Goal: Information Seeking & Learning: Check status

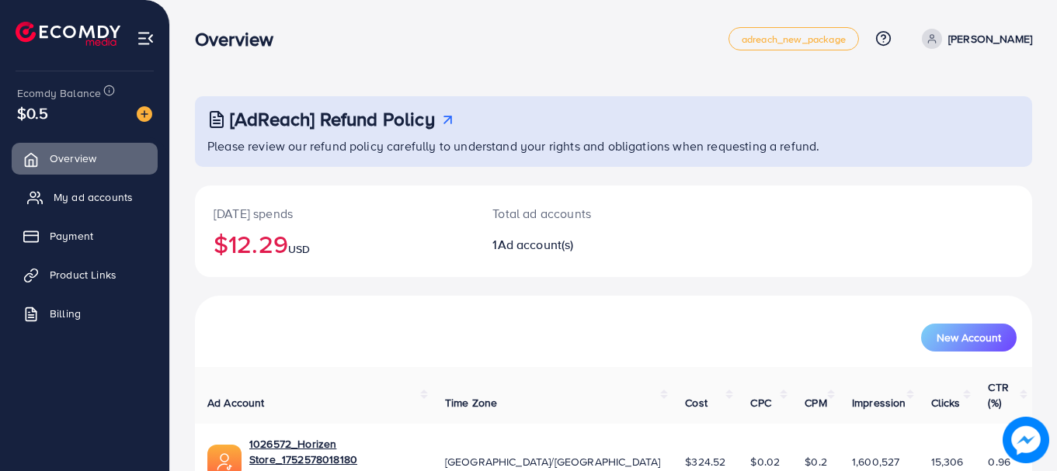
click at [85, 200] on span "My ad accounts" at bounding box center [93, 197] width 79 height 16
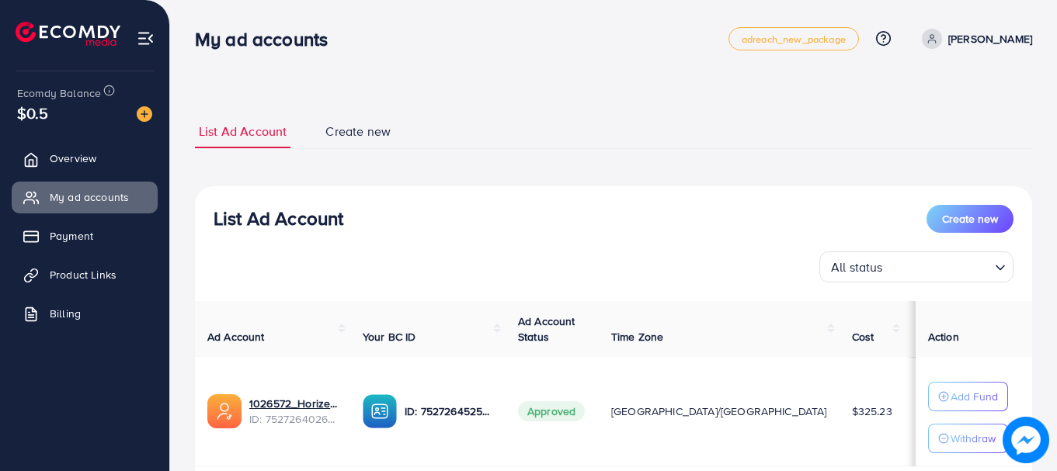
click at [307, 213] on h3 "List Ad Account" at bounding box center [279, 218] width 130 height 23
drag, startPoint x: 307, startPoint y: 213, endPoint x: 287, endPoint y: 216, distance: 21.2
click at [287, 216] on h3 "List Ad Account" at bounding box center [279, 218] width 130 height 23
click at [99, 155] on span "Overview" at bounding box center [77, 159] width 47 height 16
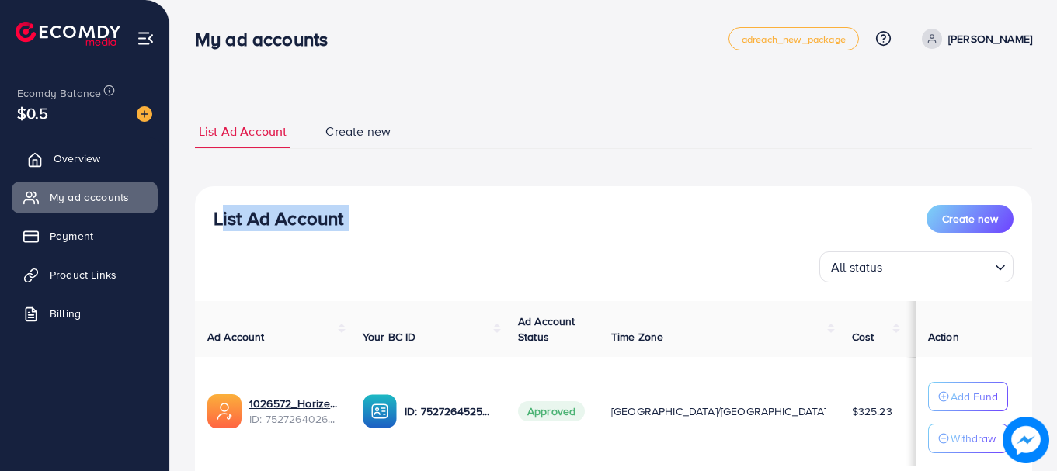
click at [99, 155] on span "Overview" at bounding box center [77, 159] width 47 height 16
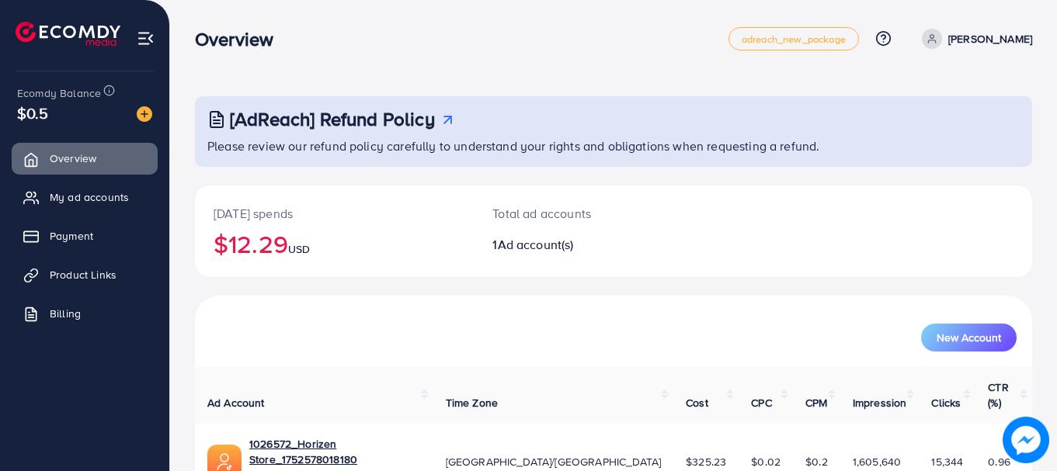
click at [261, 23] on div "Overview adreach_new_package Help Center Contact Support Plans and Pricing Term…" at bounding box center [613, 38] width 837 height 43
click at [298, 40] on div "Overview" at bounding box center [240, 39] width 116 height 23
click at [218, 41] on h3 "Overview" at bounding box center [240, 39] width 91 height 23
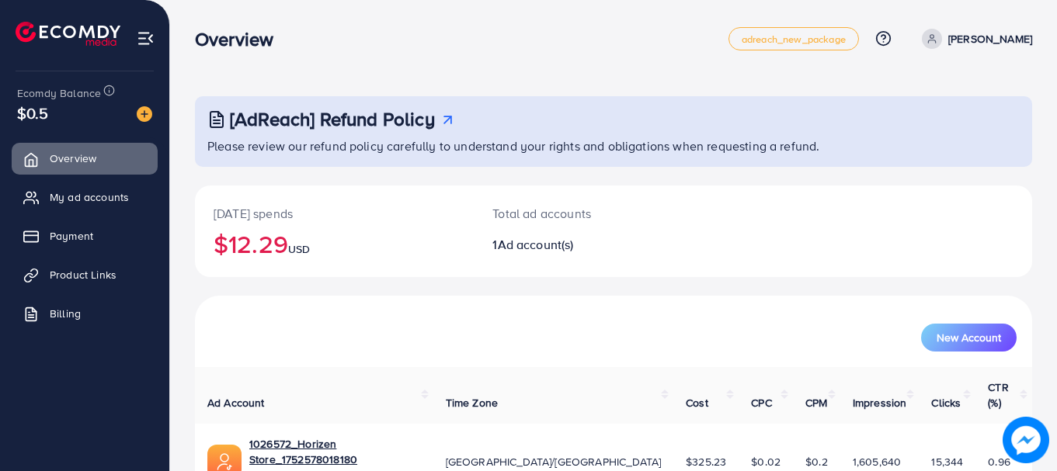
click at [218, 41] on h3 "Overview" at bounding box center [240, 39] width 91 height 23
click at [229, 43] on h3 "Overview" at bounding box center [240, 39] width 91 height 23
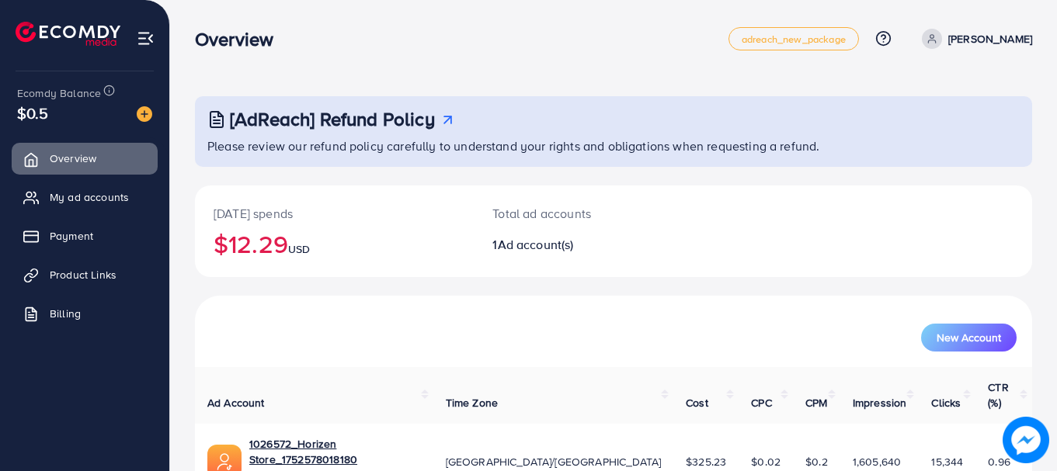
click at [43, 111] on span "$0.5" at bounding box center [33, 113] width 32 height 23
click at [250, 42] on h3 "Overview" at bounding box center [240, 39] width 91 height 23
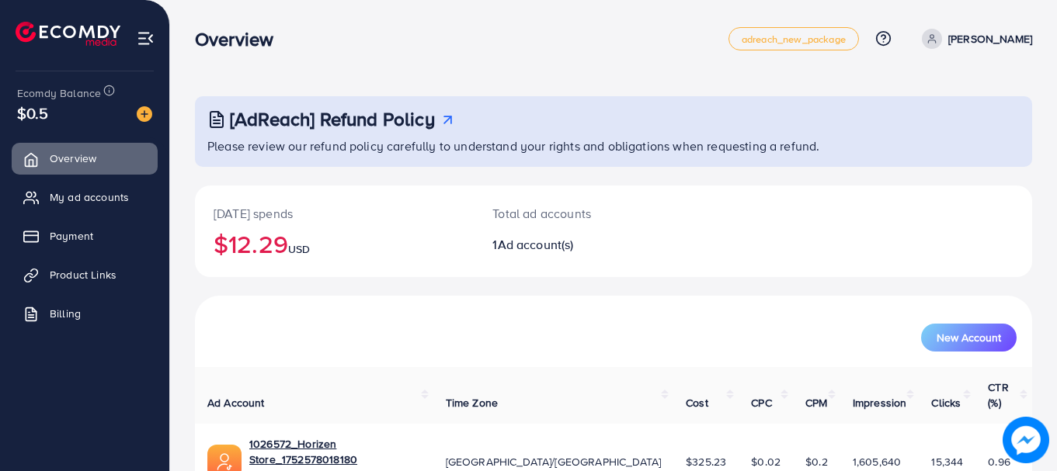
click at [273, 245] on h2 "$12.29 USD" at bounding box center [334, 244] width 241 height 30
click at [252, 247] on h2 "$12.29 USD" at bounding box center [334, 244] width 241 height 30
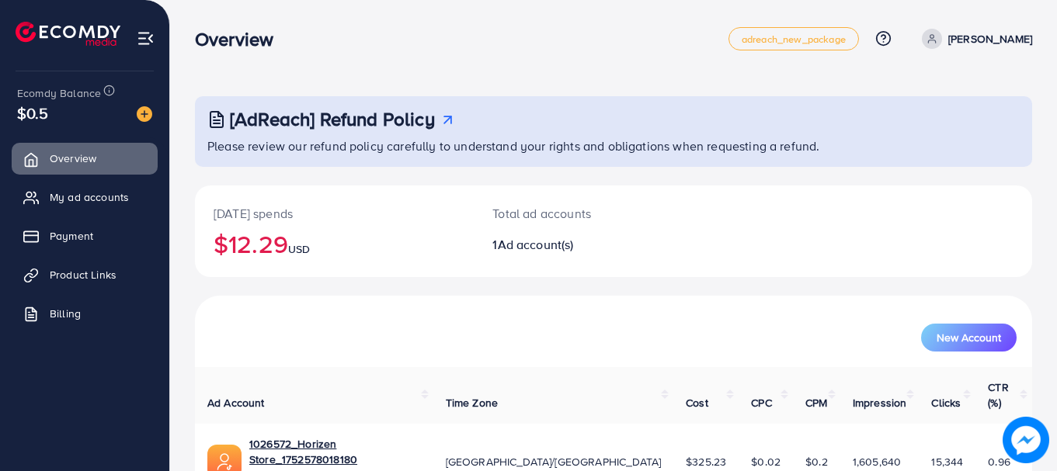
click at [304, 252] on span "USD" at bounding box center [299, 249] width 22 height 16
click at [300, 252] on span "USD" at bounding box center [299, 249] width 22 height 16
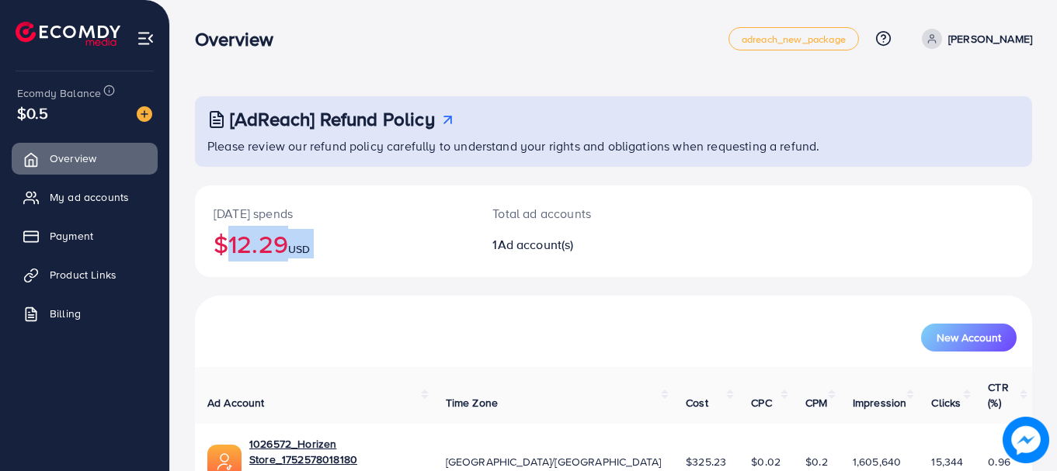
click at [300, 252] on span "USD" at bounding box center [299, 249] width 22 height 16
click at [246, 213] on p "[DATE] spends" at bounding box center [334, 213] width 241 height 19
click at [263, 213] on p "[DATE] spends" at bounding box center [334, 213] width 241 height 19
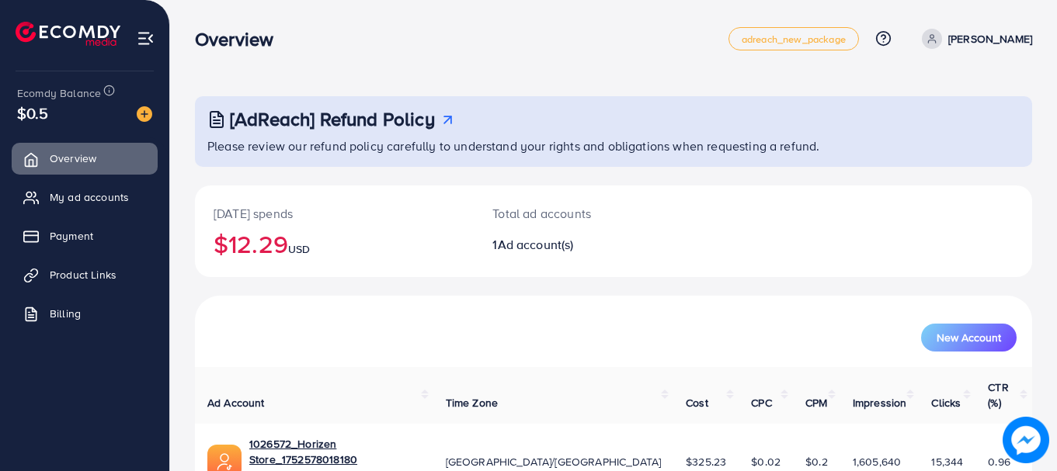
click at [648, 277] on div "Total ad accounts 1 Ad account(s)" at bounding box center [579, 232] width 210 height 92
click at [527, 223] on div "Total ad accounts 1 Ad account(s)" at bounding box center [579, 232] width 210 height 92
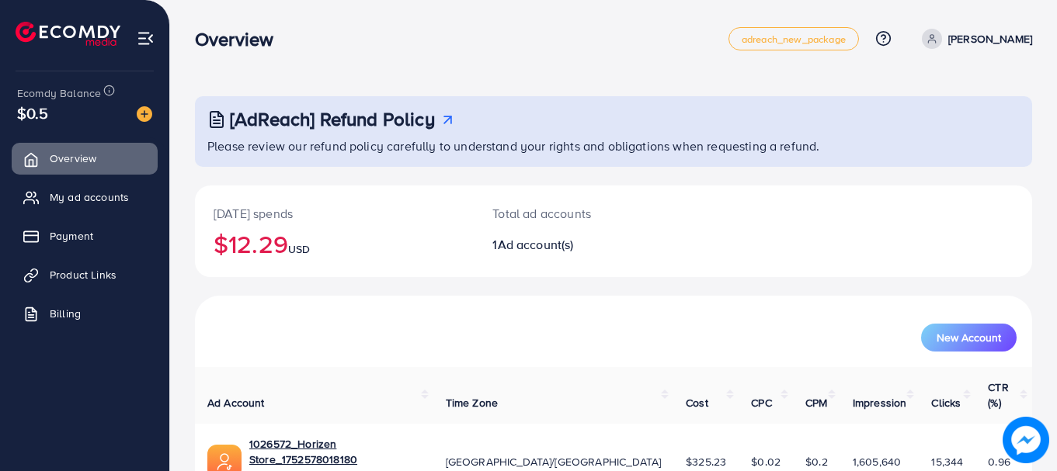
click at [547, 215] on p "Total ad accounts" at bounding box center [578, 213] width 172 height 19
click at [526, 217] on p "Total ad accounts" at bounding box center [578, 213] width 172 height 19
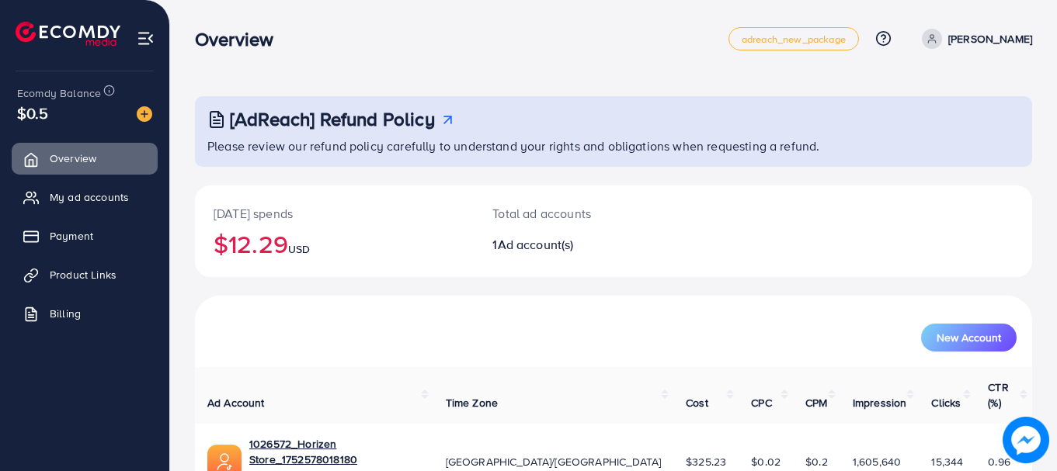
click at [532, 249] on span "Ad account(s)" at bounding box center [536, 244] width 76 height 17
click at [509, 240] on span "Ad account(s)" at bounding box center [536, 244] width 76 height 17
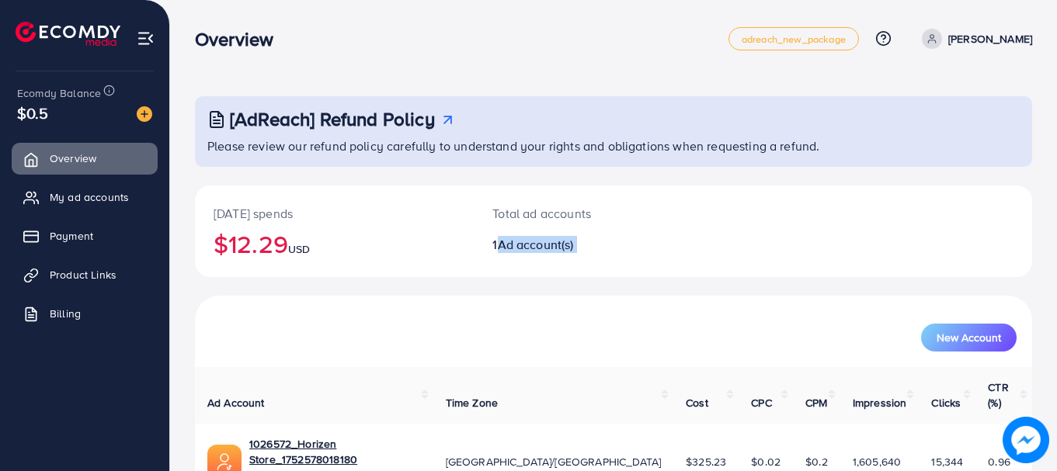
click at [509, 240] on span "Ad account(s)" at bounding box center [536, 244] width 76 height 17
click at [521, 217] on p "Total ad accounts" at bounding box center [578, 213] width 172 height 19
click at [544, 217] on p "Total ad accounts" at bounding box center [578, 213] width 172 height 19
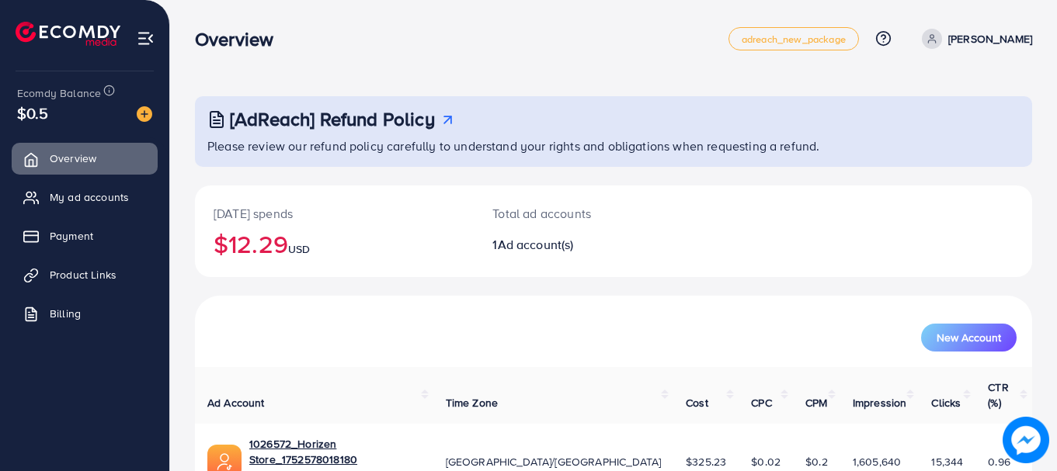
click at [272, 249] on h2 "$12.29 USD" at bounding box center [334, 244] width 241 height 30
click at [293, 242] on h2 "$12.29 USD" at bounding box center [334, 244] width 241 height 30
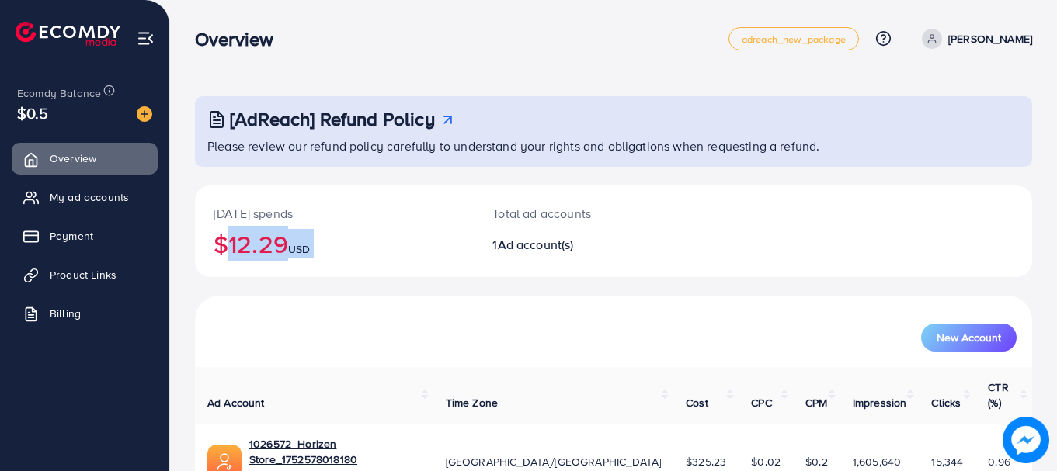
click at [293, 242] on h2 "$12.29 USD" at bounding box center [334, 244] width 241 height 30
click at [249, 241] on h2 "$12.29 USD" at bounding box center [334, 244] width 241 height 30
click at [280, 238] on h2 "$12.29 USD" at bounding box center [334, 244] width 241 height 30
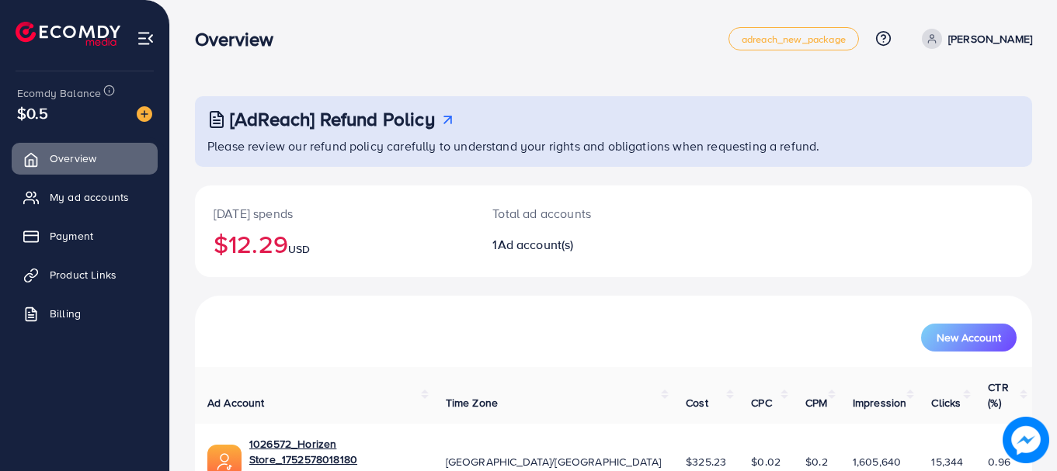
click at [330, 246] on h2 "$12.29 USD" at bounding box center [334, 244] width 241 height 30
